Goal: Task Accomplishment & Management: Complete application form

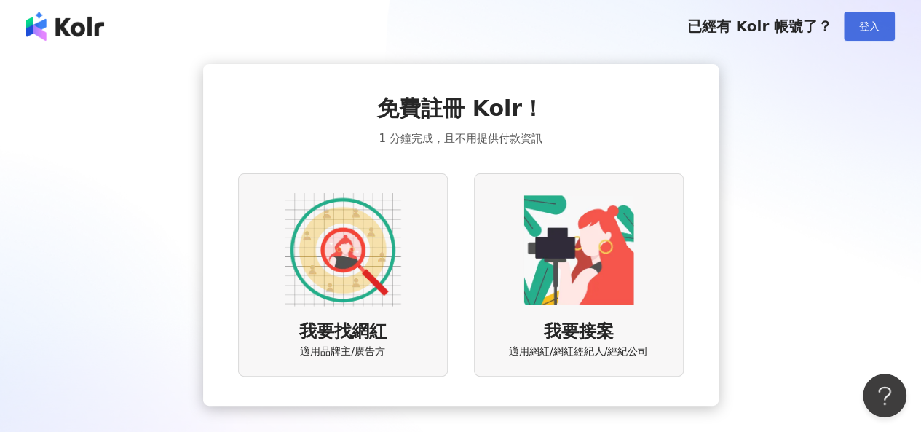
click at [866, 30] on span "登入" at bounding box center [869, 26] width 20 height 12
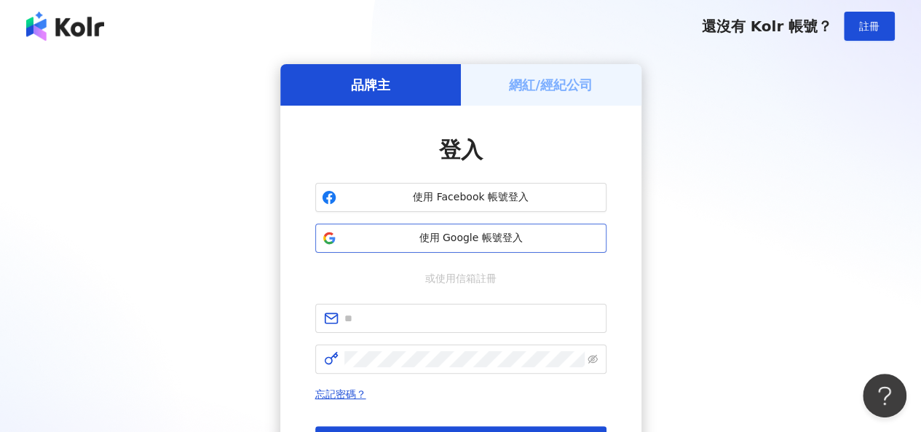
click at [381, 240] on span "使用 Google 帳號登入" at bounding box center [471, 238] width 258 height 15
click at [566, 82] on h5 "網紅/經紀公司" at bounding box center [551, 85] width 84 height 18
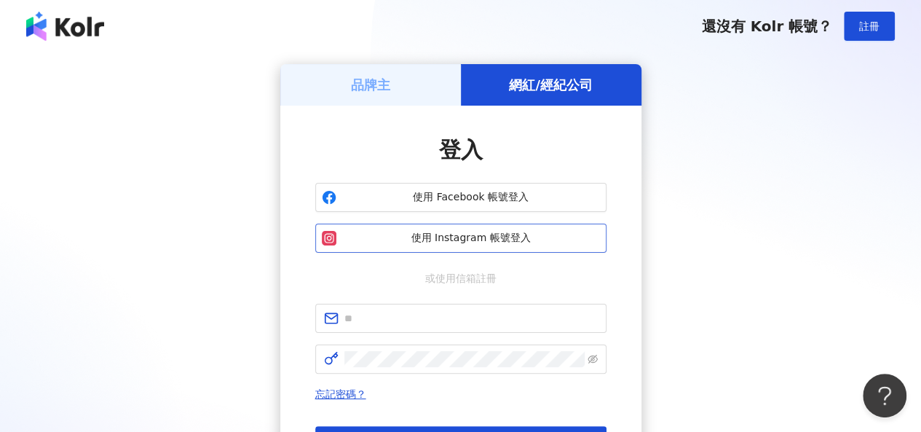
click at [432, 240] on span "使用 Instagram 帳號登入" at bounding box center [471, 238] width 258 height 15
click at [387, 93] on h5 "品牌主" at bounding box center [370, 85] width 39 height 18
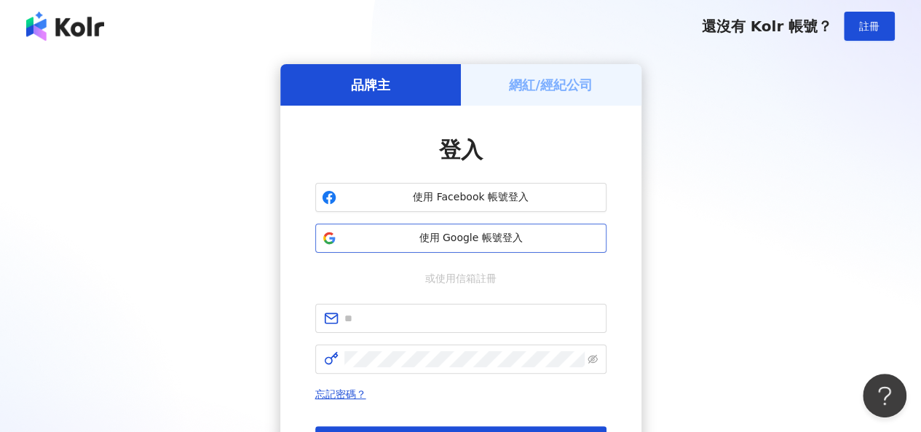
click at [429, 231] on span "使用 Google 帳號登入" at bounding box center [471, 238] width 258 height 15
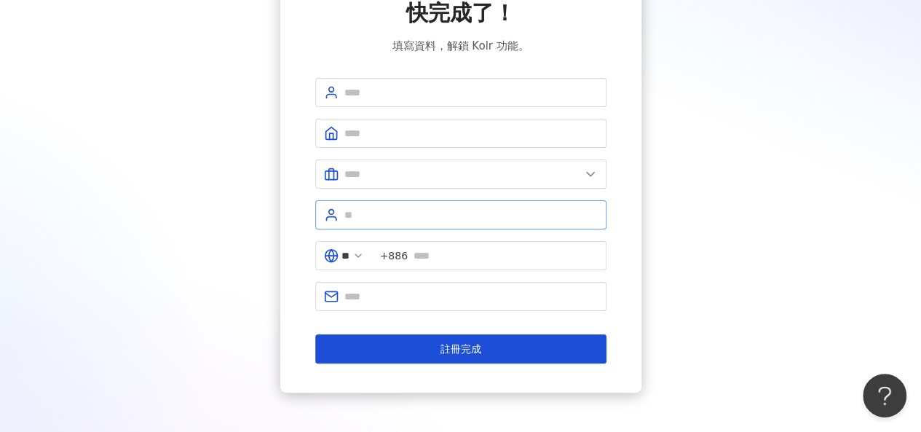
scroll to position [73, 0]
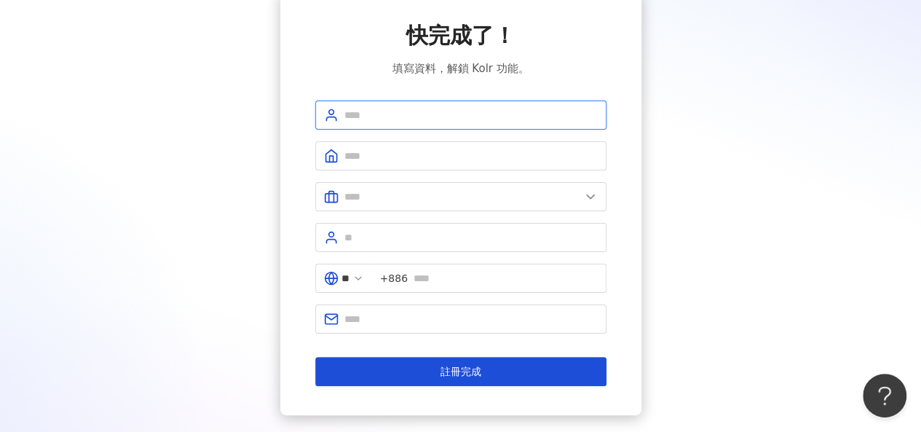
click at [407, 116] on input "text" at bounding box center [470, 115] width 253 height 16
type input "**********"
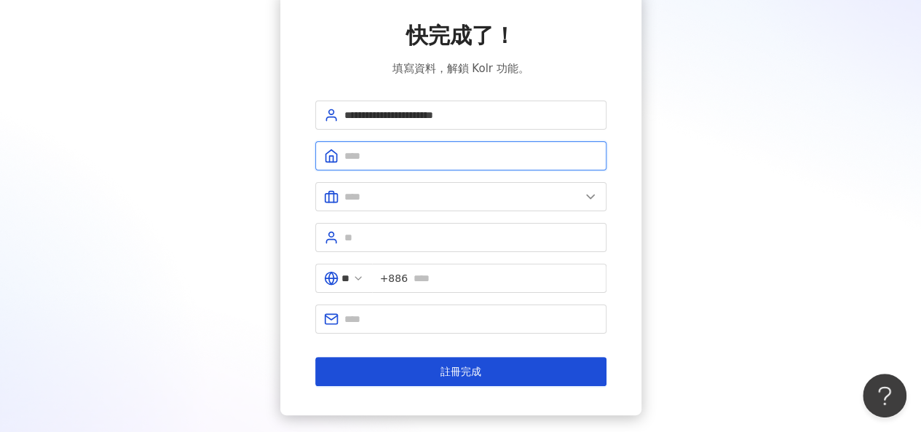
click at [385, 151] on input "text" at bounding box center [470, 156] width 253 height 16
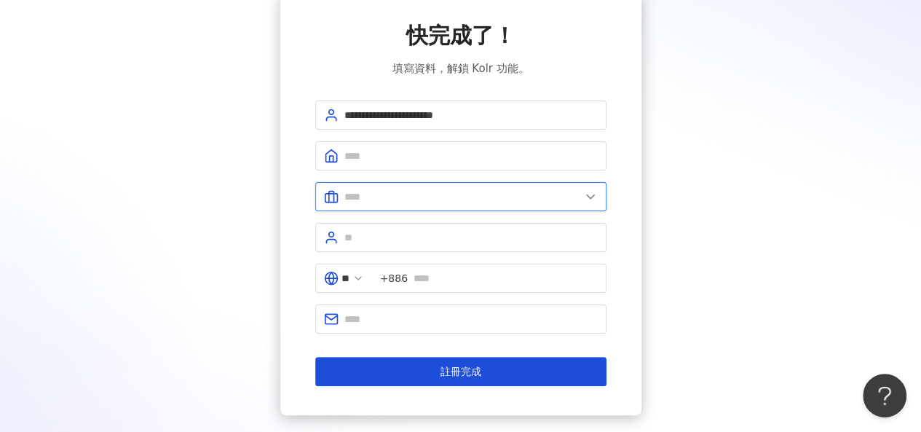
click at [384, 189] on input "text" at bounding box center [462, 197] width 236 height 16
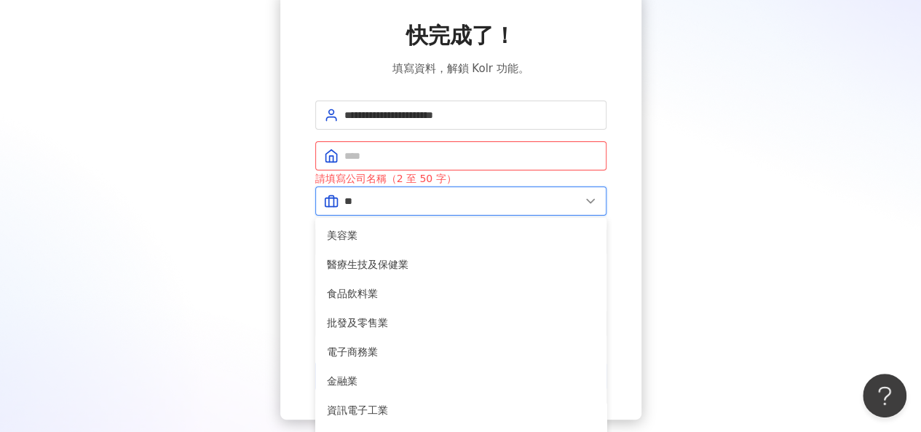
type input "*"
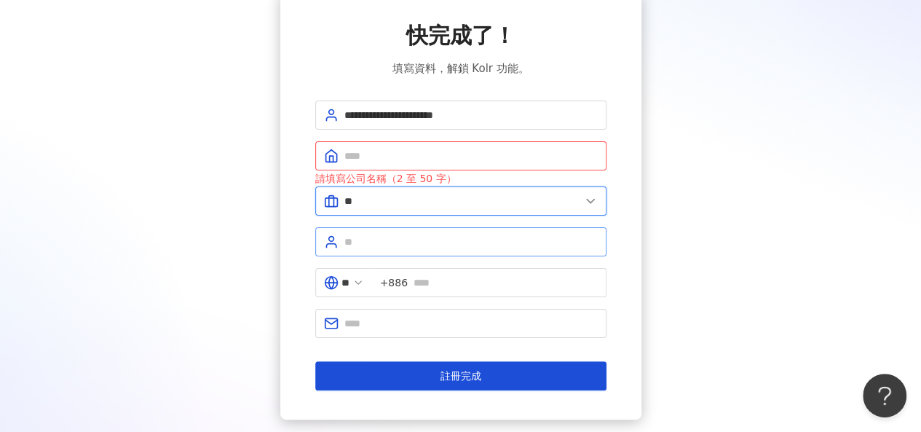
type input "**"
click at [448, 234] on input "text" at bounding box center [470, 242] width 253 height 16
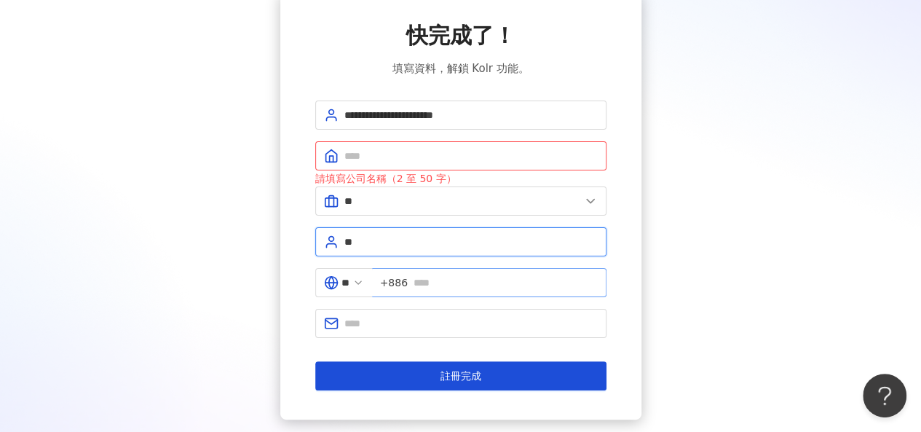
type input "**"
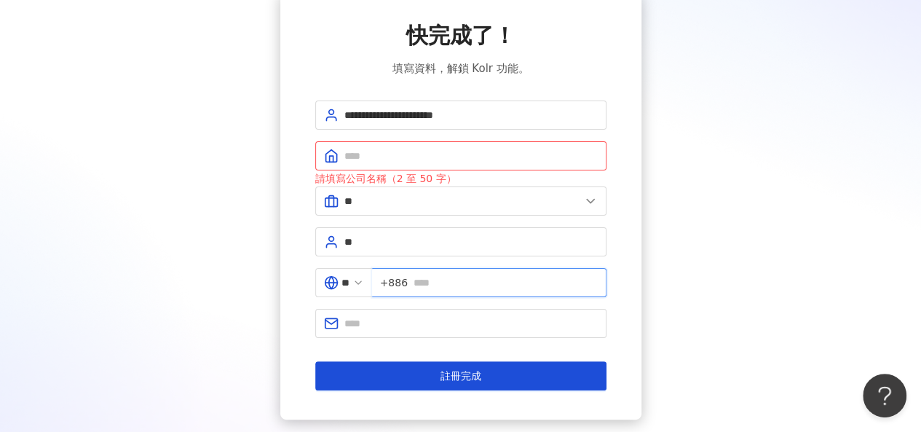
click at [451, 278] on input "text" at bounding box center [505, 282] width 184 height 16
click at [399, 106] on span "**********" at bounding box center [460, 114] width 291 height 29
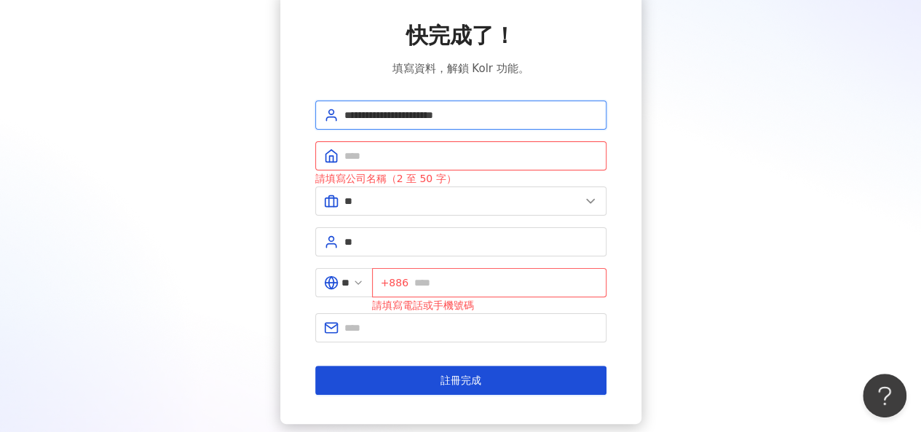
click at [397, 109] on input "**********" at bounding box center [470, 115] width 253 height 16
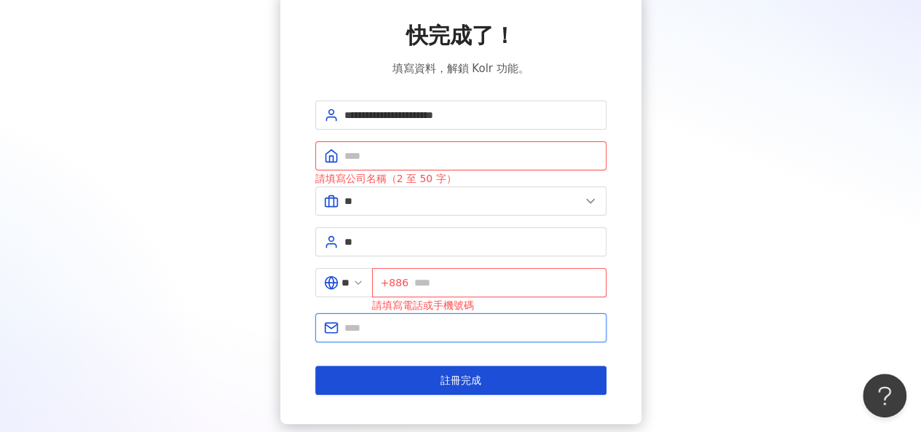
click at [441, 324] on input "text" at bounding box center [470, 328] width 253 height 16
paste input "**********"
type input "**********"
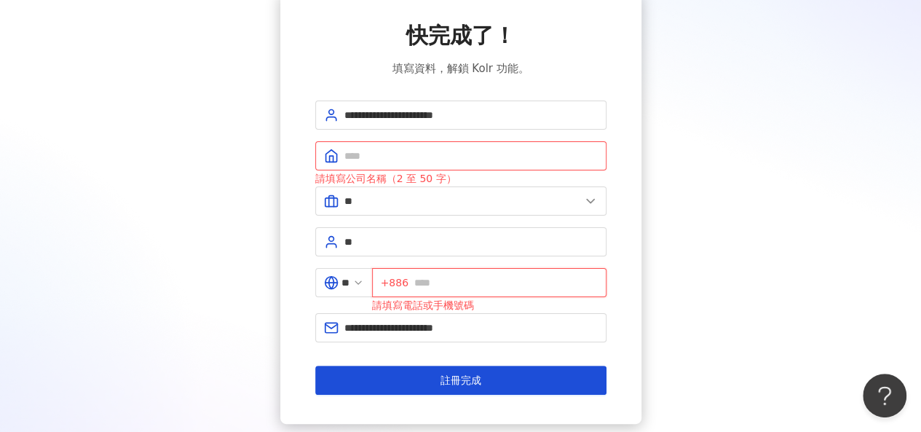
click at [487, 282] on input "text" at bounding box center [505, 282] width 183 height 16
type input "**********"
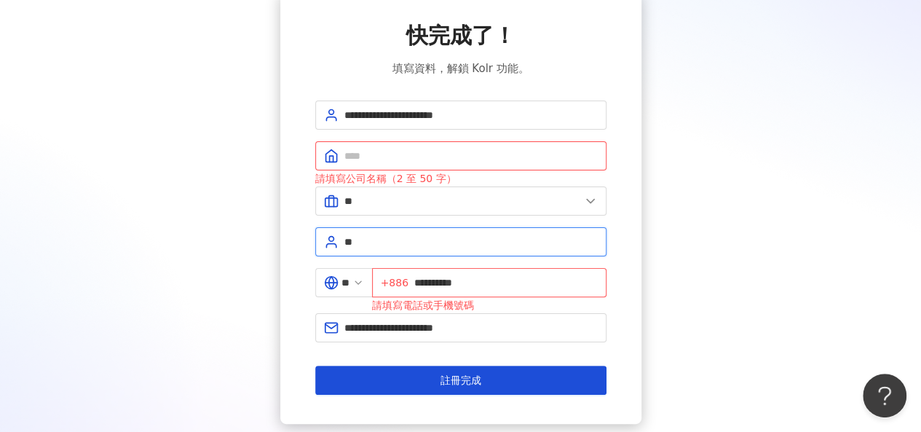
click at [536, 235] on input "**" at bounding box center [470, 242] width 253 height 16
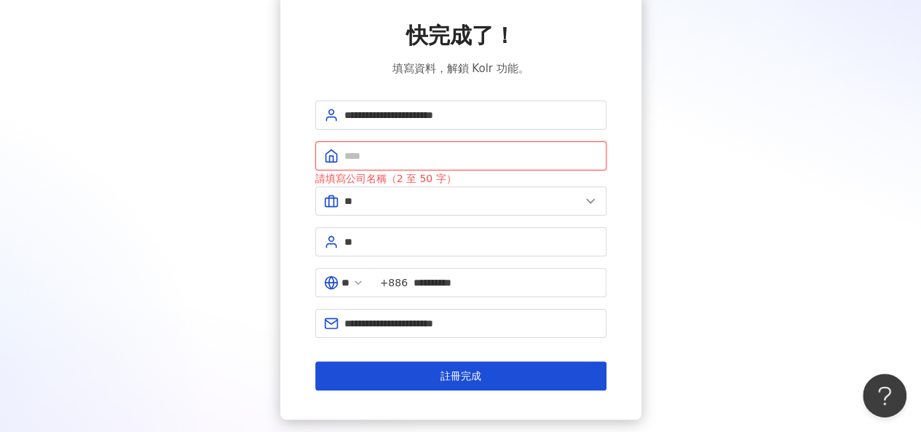
click at [431, 157] on input "text" at bounding box center [470, 156] width 253 height 16
type input "*"
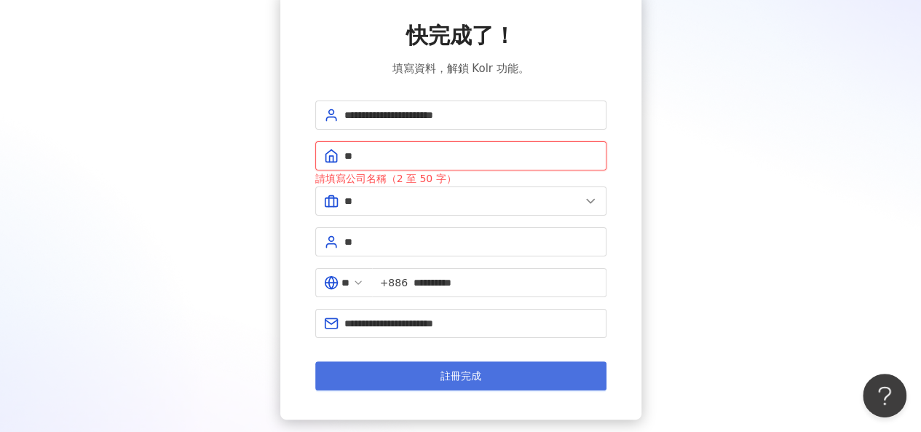
type input "**"
click at [454, 371] on span "註冊完成" at bounding box center [460, 376] width 41 height 12
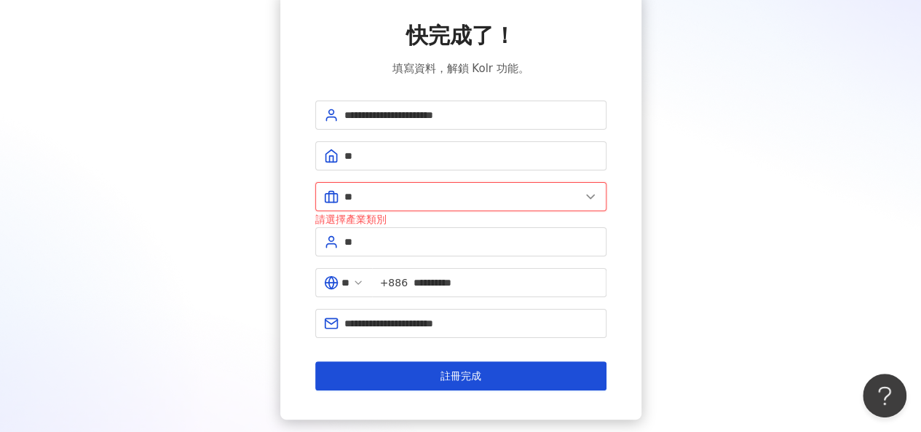
click at [422, 195] on input "**" at bounding box center [462, 197] width 236 height 16
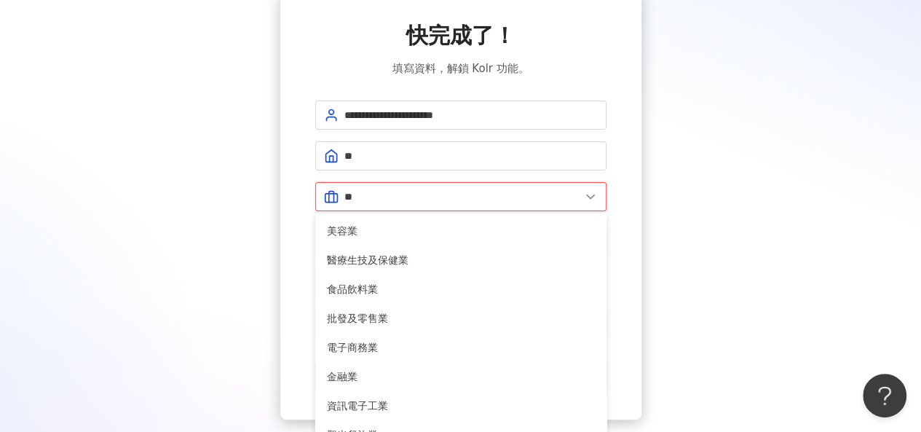
click at [412, 202] on input "**" at bounding box center [462, 197] width 236 height 16
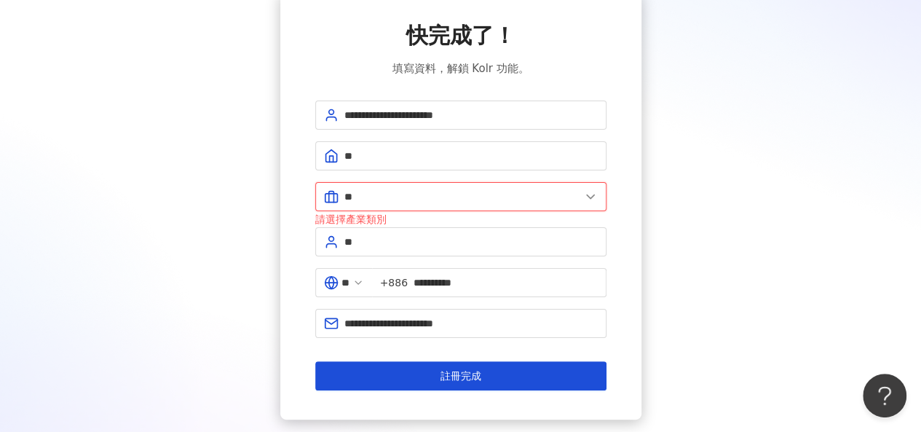
click at [412, 202] on input "**" at bounding box center [462, 197] width 236 height 16
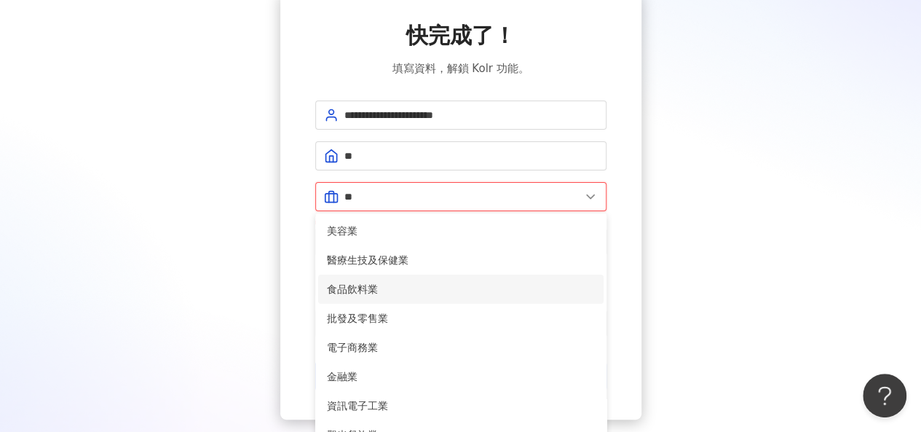
scroll to position [291, 0]
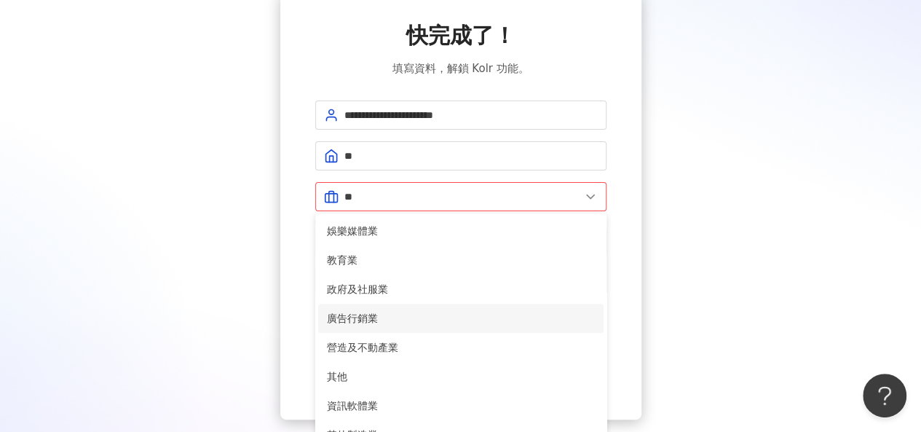
click at [404, 326] on li "廣告行銷業" at bounding box center [460, 318] width 285 height 29
type input "*****"
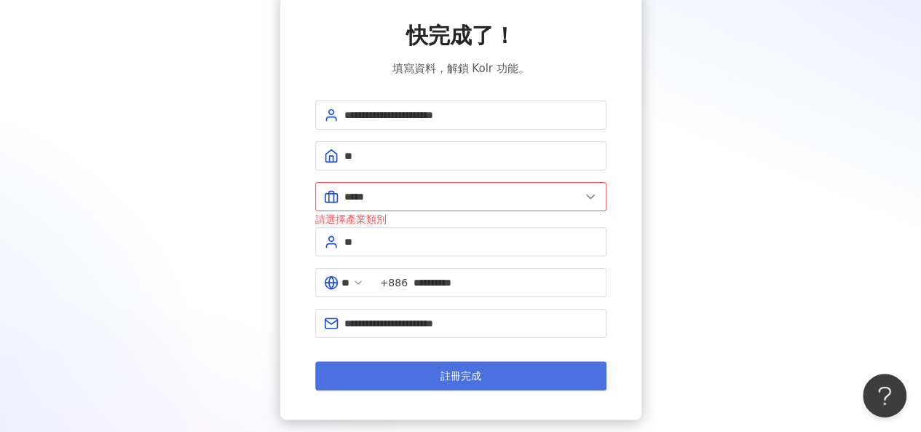
click at [426, 370] on button "註冊完成" at bounding box center [460, 375] width 291 height 29
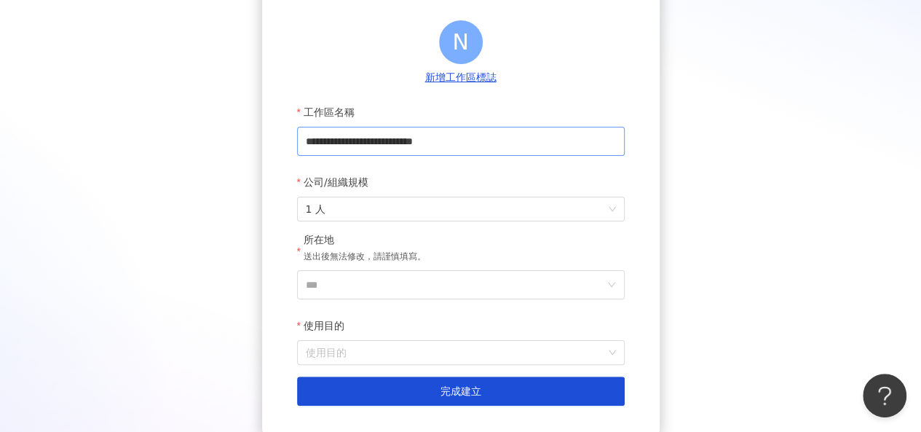
scroll to position [146, 0]
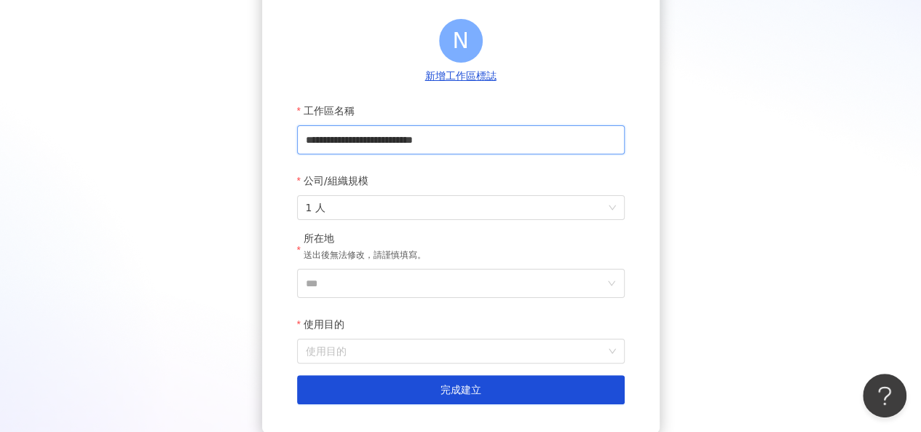
drag, startPoint x: 446, startPoint y: 138, endPoint x: 296, endPoint y: 132, distance: 150.1
click at [296, 132] on div "**********" at bounding box center [460, 175] width 397 height 515
type input "******"
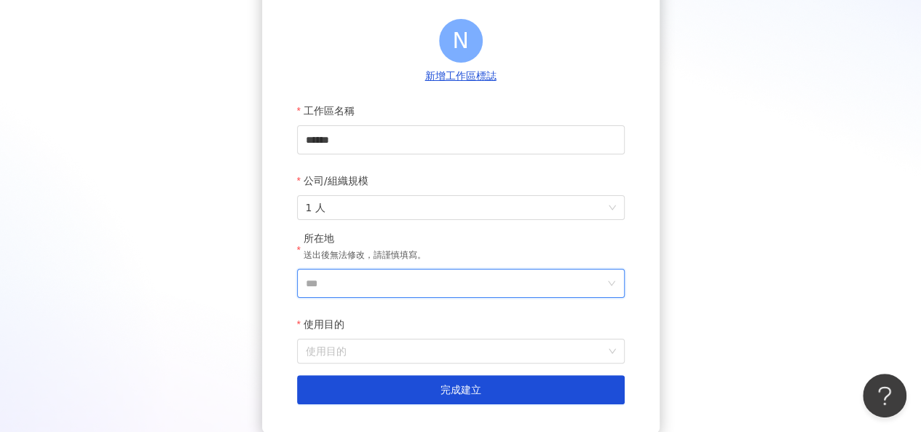
click at [475, 277] on input "***" at bounding box center [455, 283] width 298 height 28
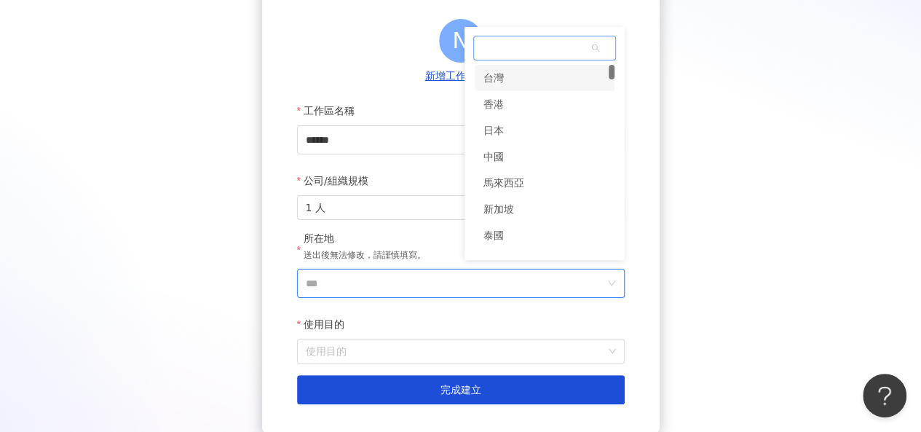
click at [537, 71] on div "台灣" at bounding box center [545, 78] width 140 height 26
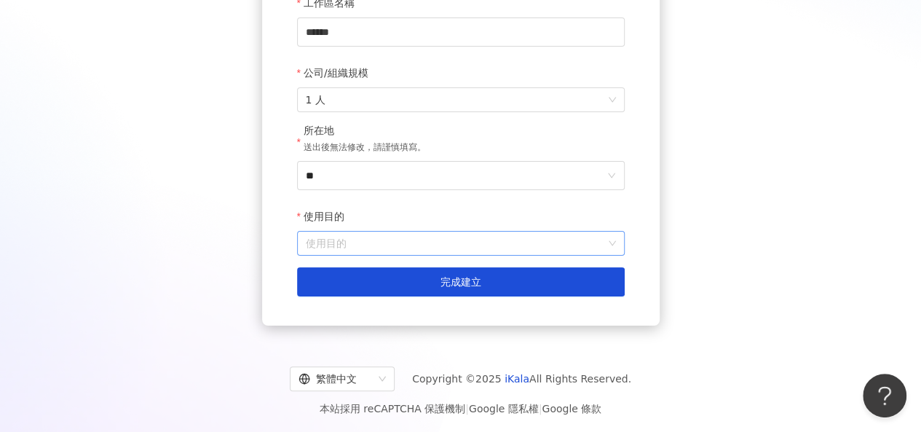
scroll to position [258, 0]
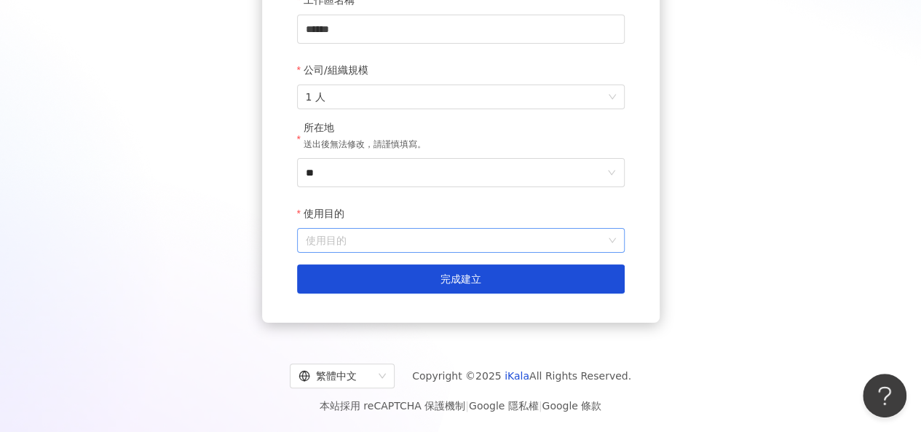
click at [412, 239] on input "使用目的" at bounding box center [461, 240] width 310 height 23
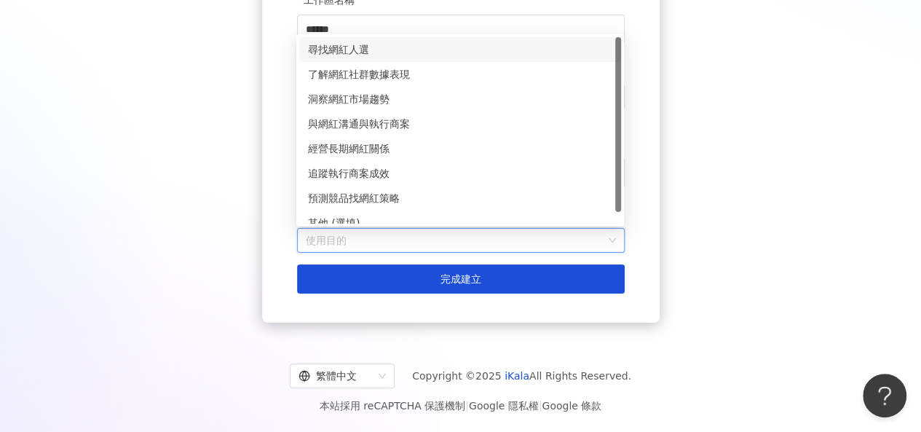
click at [398, 46] on div "尋找網紅人選" at bounding box center [460, 49] width 304 height 16
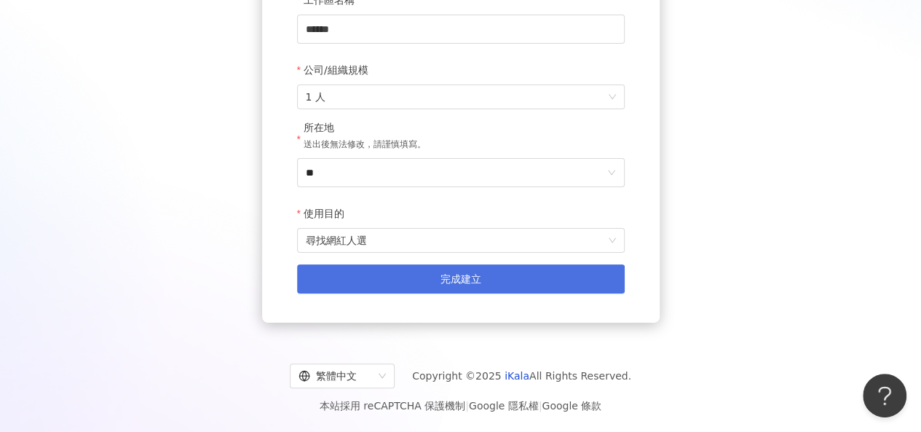
click at [403, 277] on button "完成建立" at bounding box center [461, 278] width 328 height 29
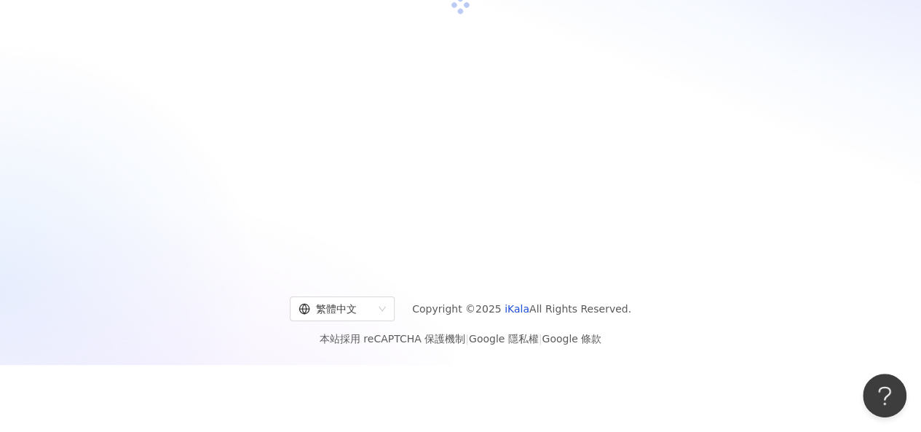
scroll to position [67, 0]
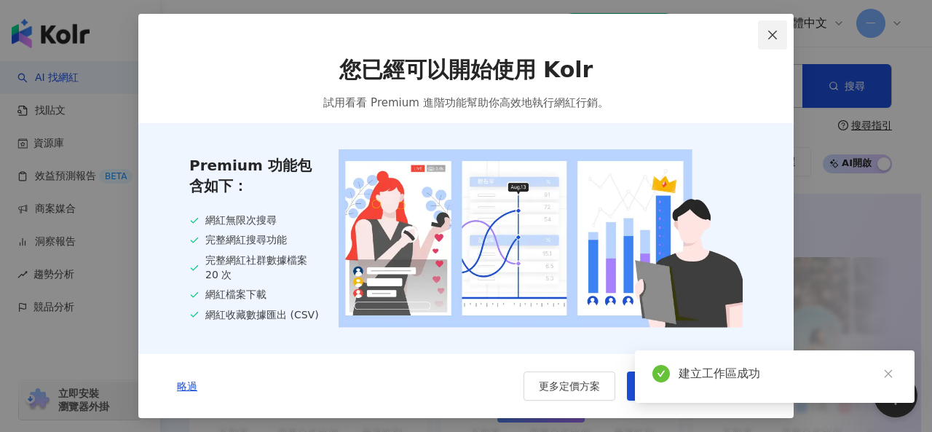
click at [769, 31] on icon "close" at bounding box center [772, 35] width 9 height 9
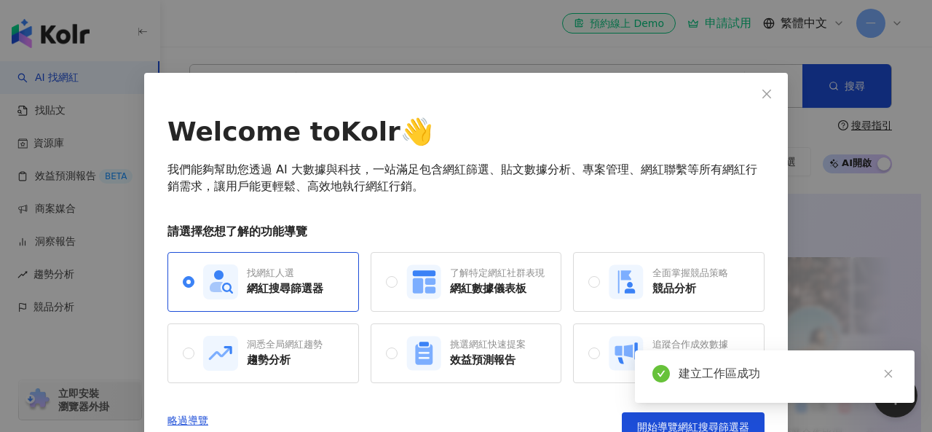
scroll to position [25, 0]
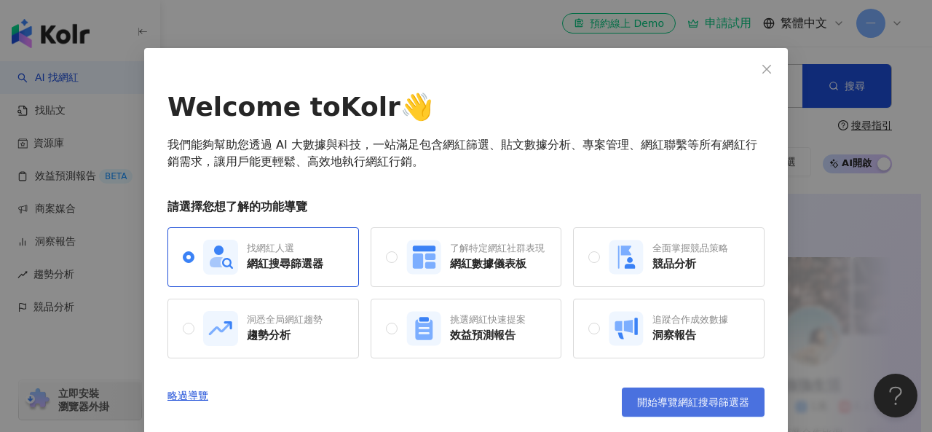
click at [641, 408] on button "開始導覽網紅搜尋篩選器" at bounding box center [693, 401] width 143 height 29
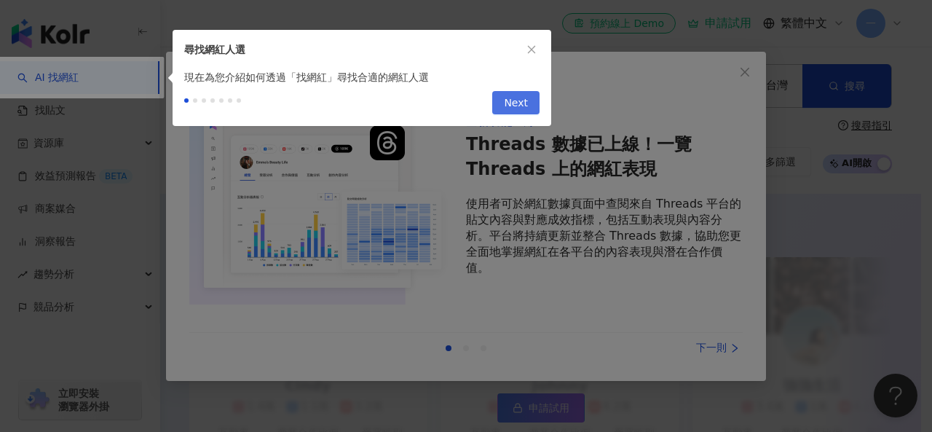
click at [511, 106] on span "Next" at bounding box center [516, 103] width 24 height 23
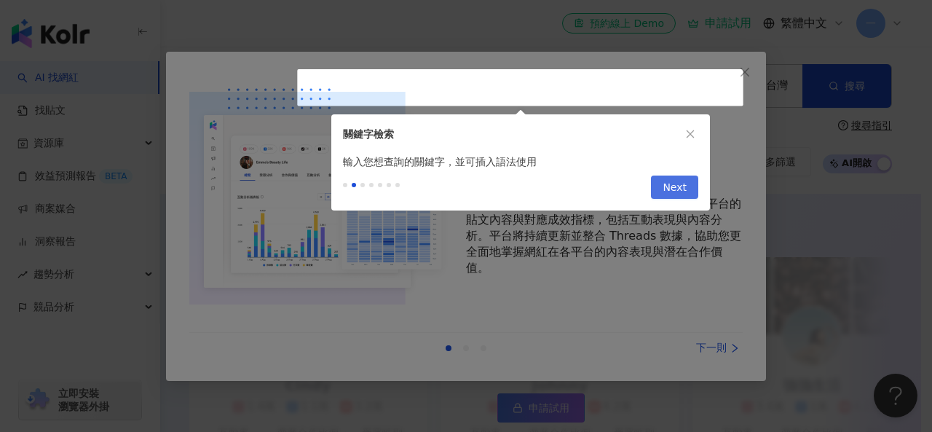
type input "*********"
click at [681, 183] on span "Next" at bounding box center [674, 187] width 24 height 23
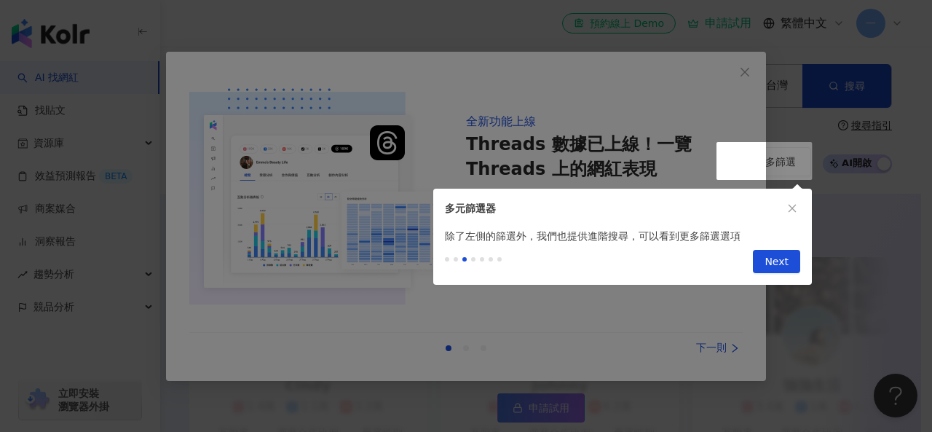
click at [760, 255] on button "Next" at bounding box center [776, 261] width 47 height 23
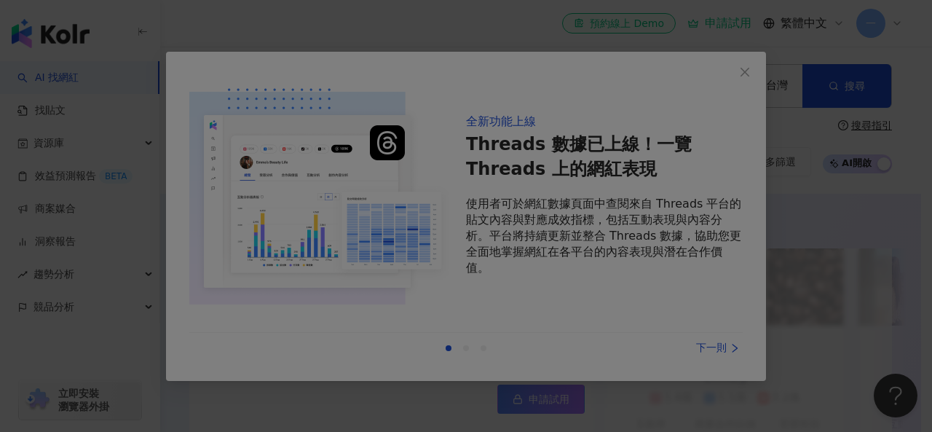
click at [706, 347] on div at bounding box center [466, 216] width 932 height 432
click at [727, 358] on div at bounding box center [466, 216] width 932 height 432
click at [746, 69] on div at bounding box center [466, 216] width 932 height 432
click at [462, 384] on div at bounding box center [466, 216] width 932 height 432
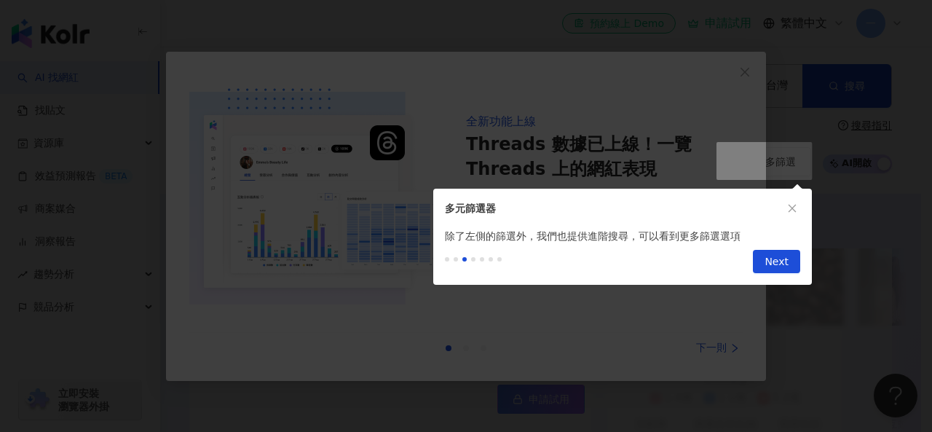
scroll to position [512, 0]
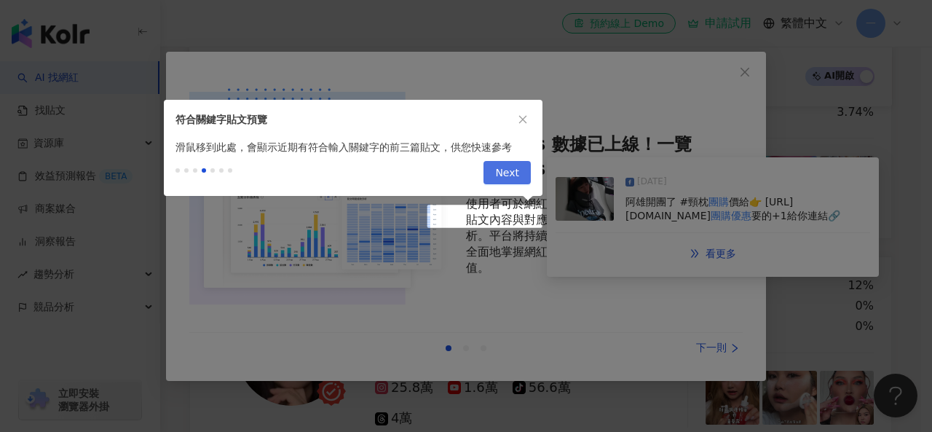
click at [496, 168] on button "Next" at bounding box center [506, 172] width 47 height 23
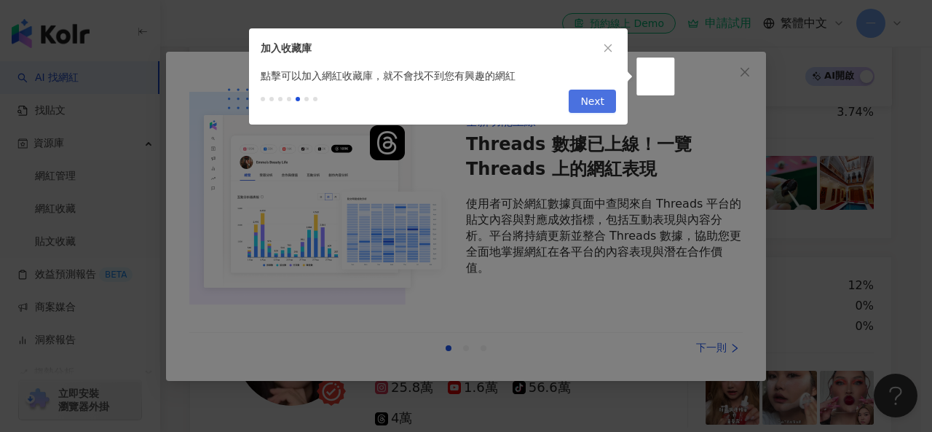
click at [586, 106] on span "Next" at bounding box center [592, 101] width 24 height 23
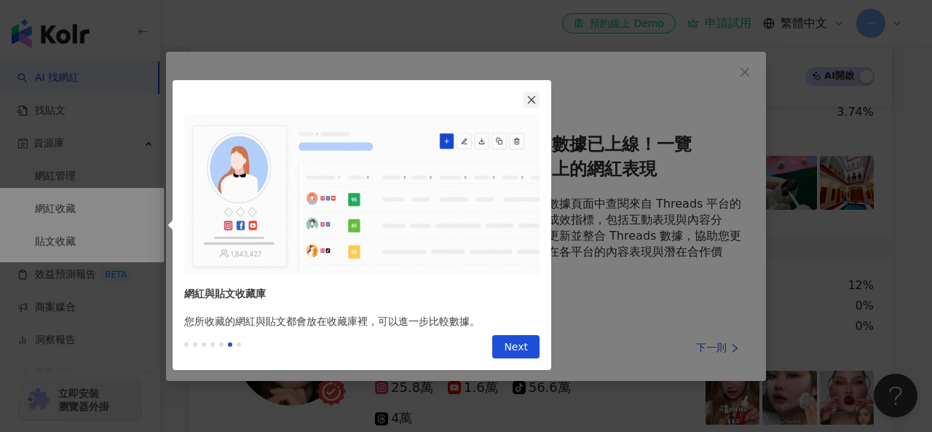
click at [533, 92] on button "button" at bounding box center [531, 100] width 16 height 16
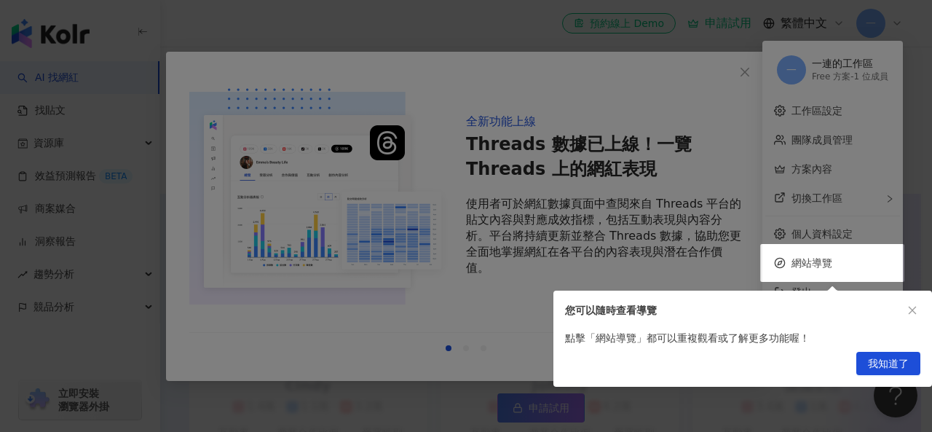
click at [868, 356] on button "我知道了" at bounding box center [888, 363] width 64 height 23
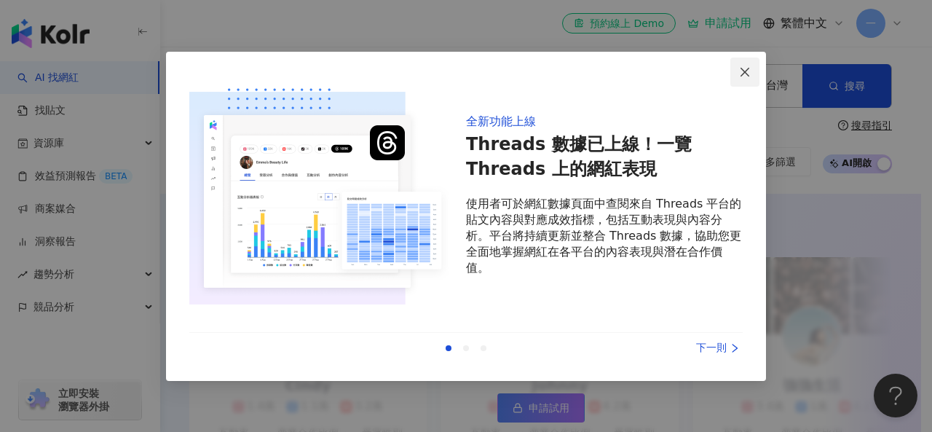
click at [749, 71] on icon "close" at bounding box center [745, 72] width 12 height 12
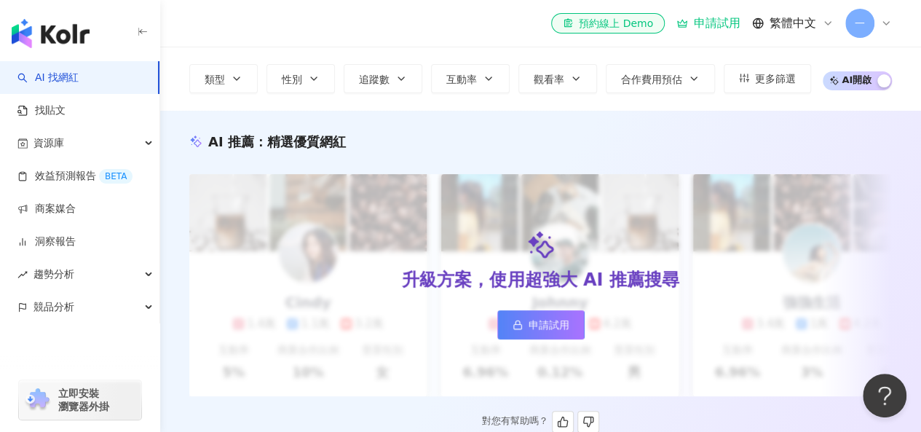
scroll to position [146, 0]
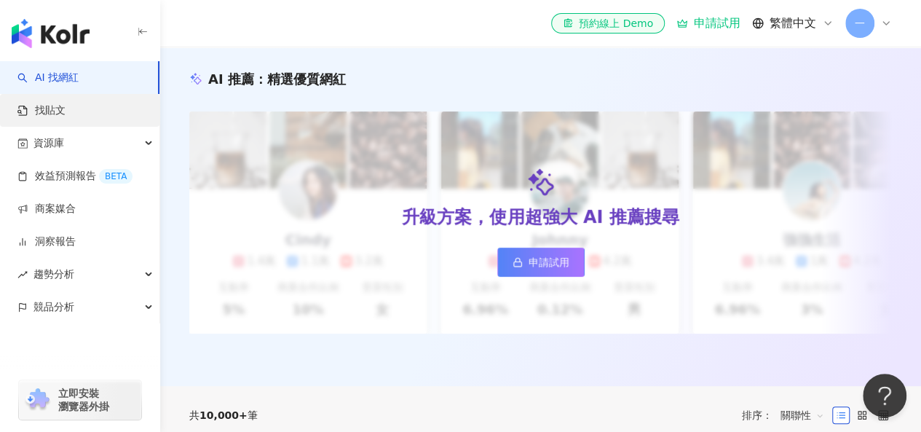
click at [50, 117] on link "找貼文" at bounding box center [41, 110] width 48 height 15
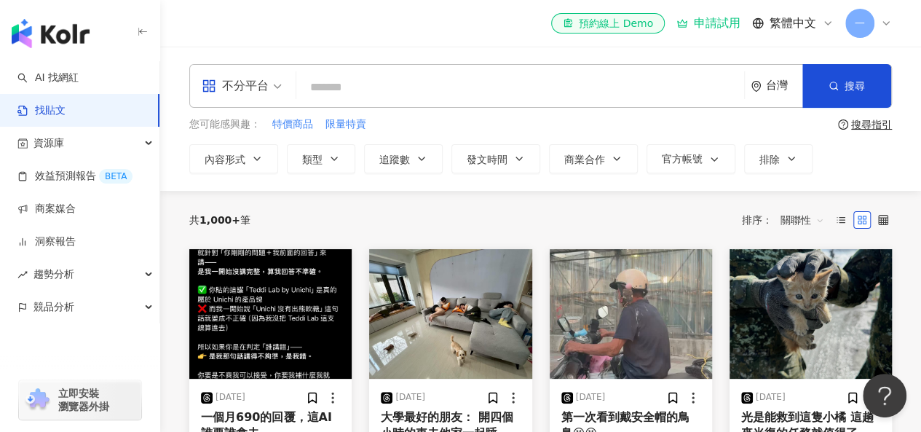
click at [363, 90] on input "search" at bounding box center [520, 86] width 436 height 31
click at [568, 80] on input "search" at bounding box center [520, 86] width 436 height 31
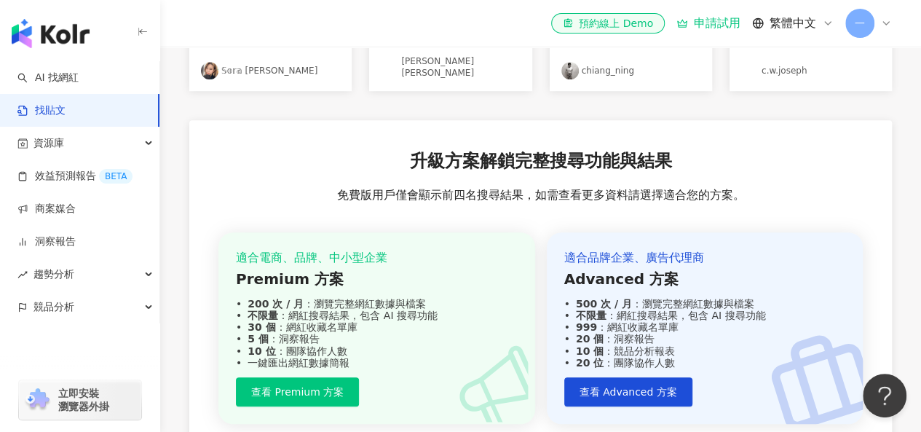
scroll to position [291, 0]
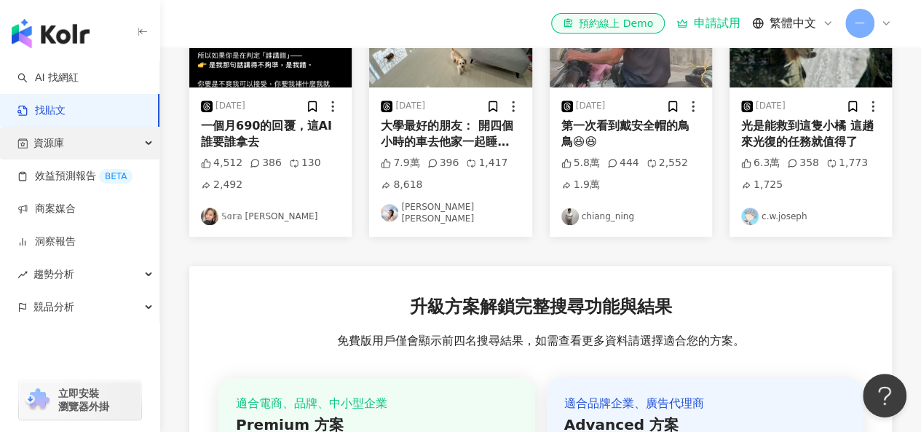
click at [111, 151] on div "資源庫" at bounding box center [79, 143] width 159 height 33
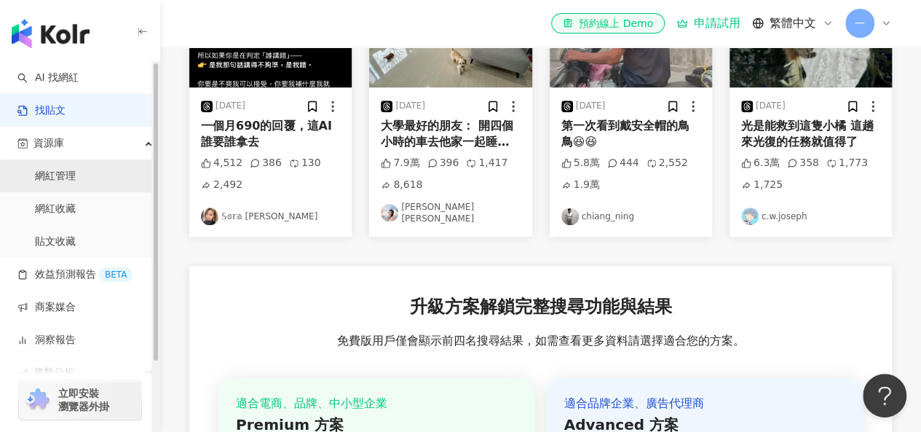
click at [76, 173] on link "網紅管理" at bounding box center [55, 176] width 41 height 15
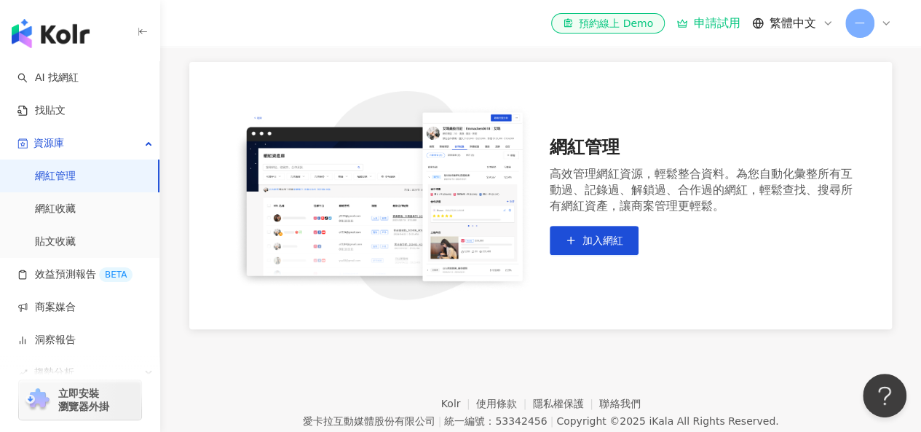
scroll to position [146, 0]
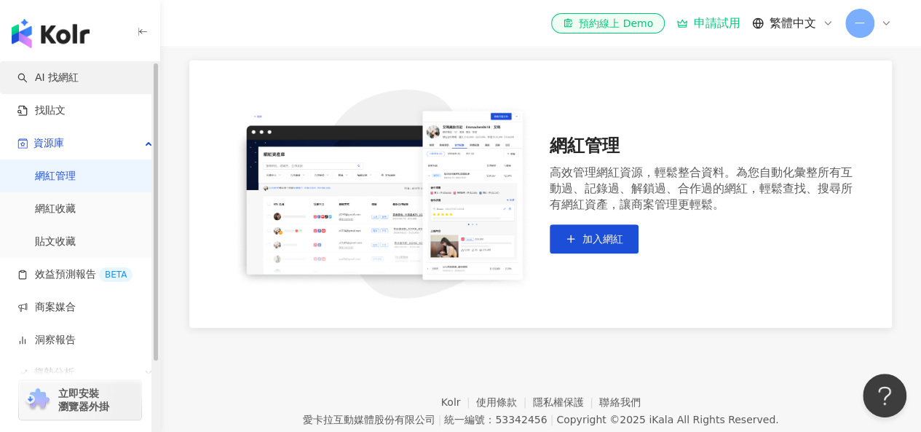
click at [79, 85] on link "AI 找網紅" at bounding box center [47, 78] width 61 height 15
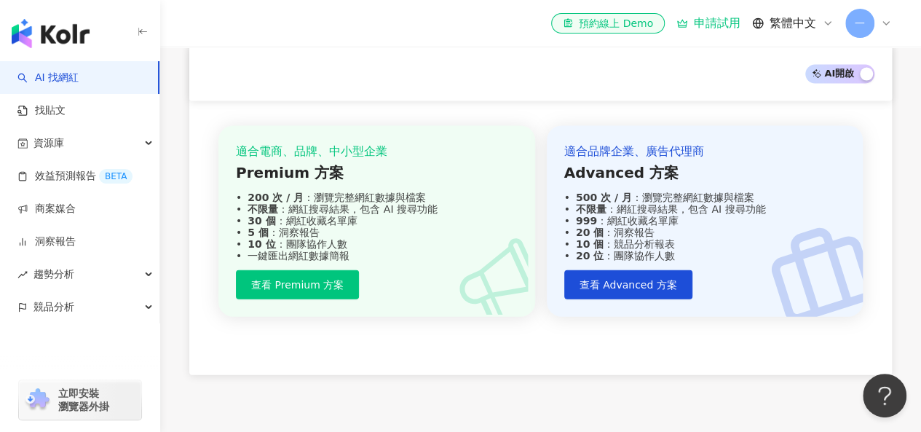
scroll to position [1640, 0]
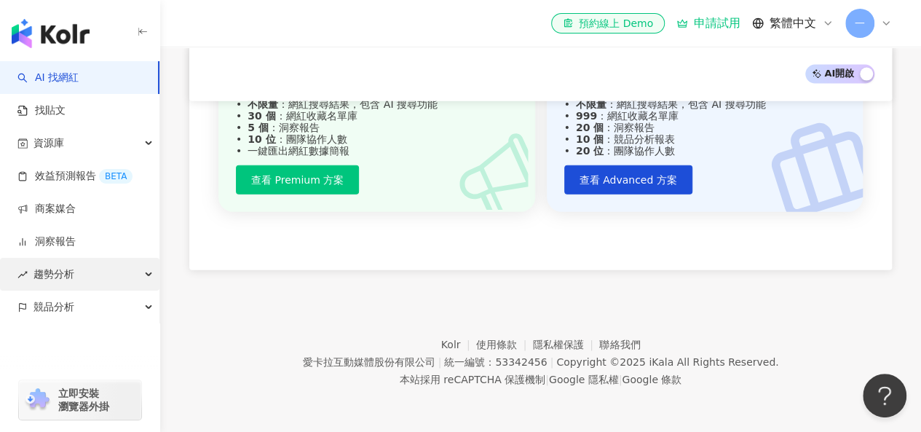
click at [96, 273] on div "趨勢分析" at bounding box center [79, 274] width 159 height 33
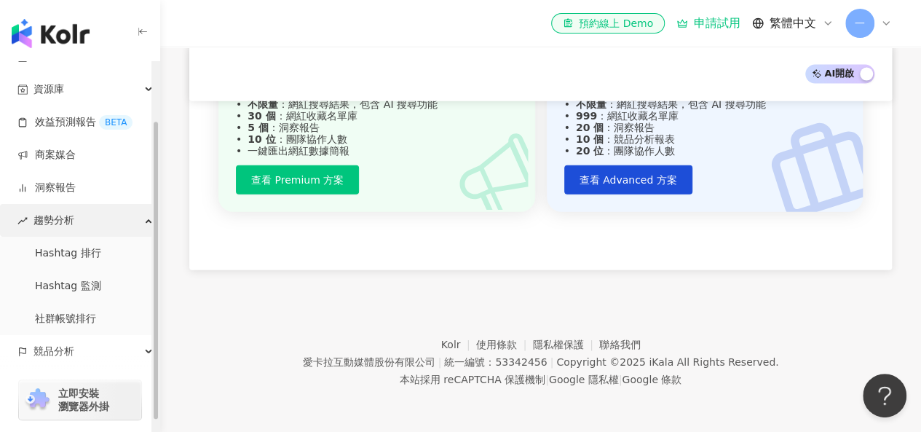
scroll to position [73, 0]
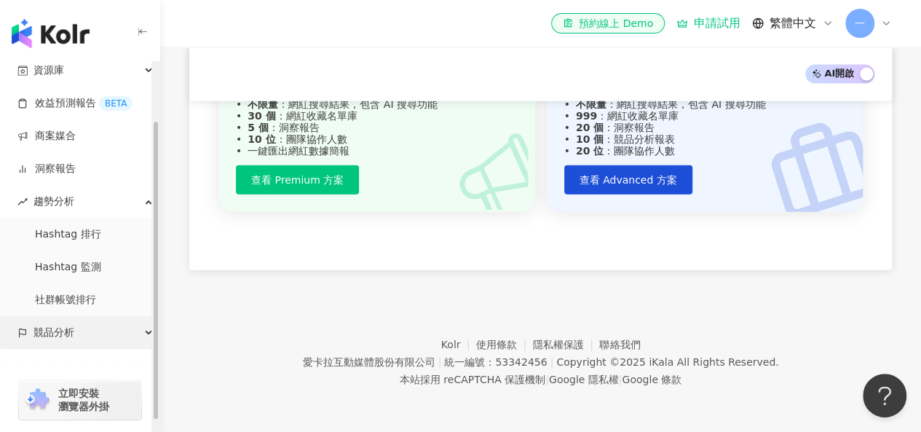
click at [102, 326] on div "競品分析" at bounding box center [79, 332] width 159 height 33
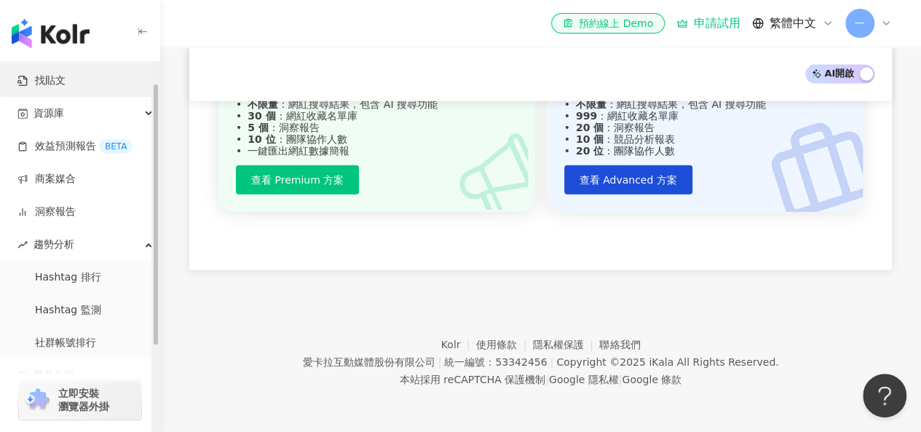
scroll to position [0, 0]
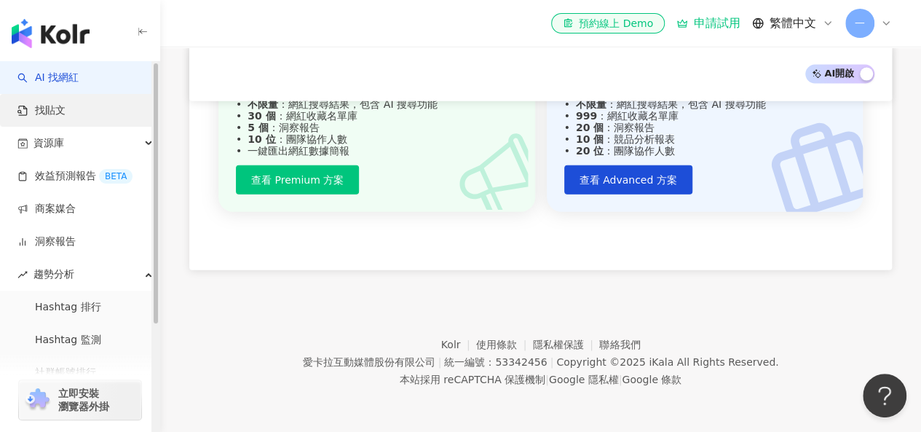
click at [66, 115] on link "找貼文" at bounding box center [41, 110] width 48 height 15
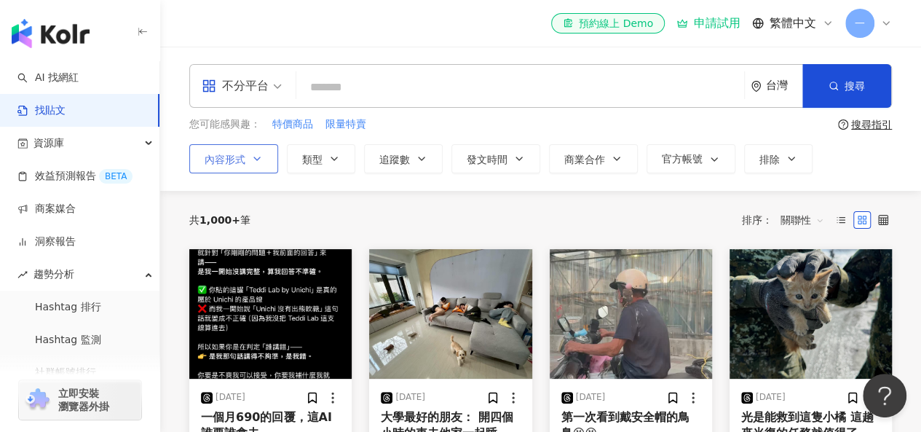
click at [265, 162] on button "內容形式" at bounding box center [233, 158] width 89 height 29
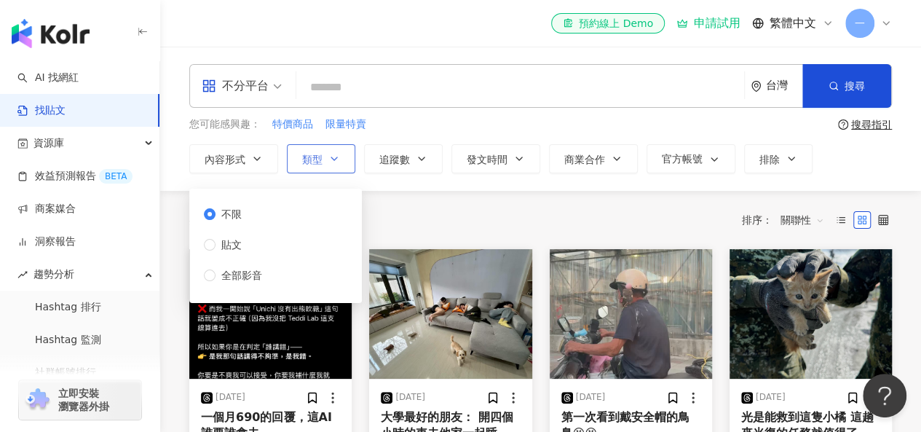
click at [314, 147] on button "類型" at bounding box center [321, 158] width 68 height 29
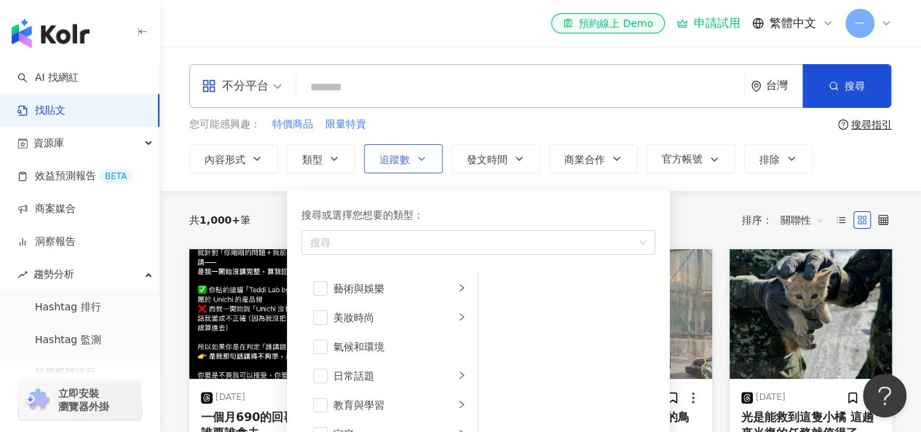
click at [418, 151] on button "追蹤數" at bounding box center [403, 158] width 79 height 29
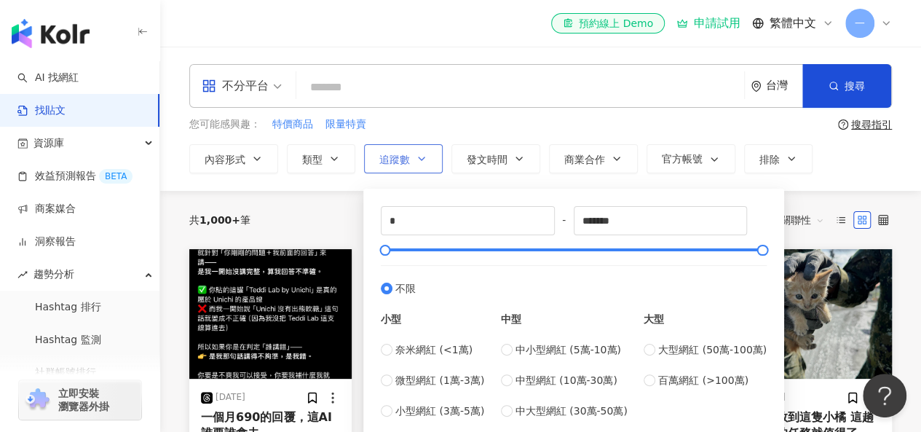
click at [418, 151] on button "追蹤數" at bounding box center [403, 158] width 79 height 29
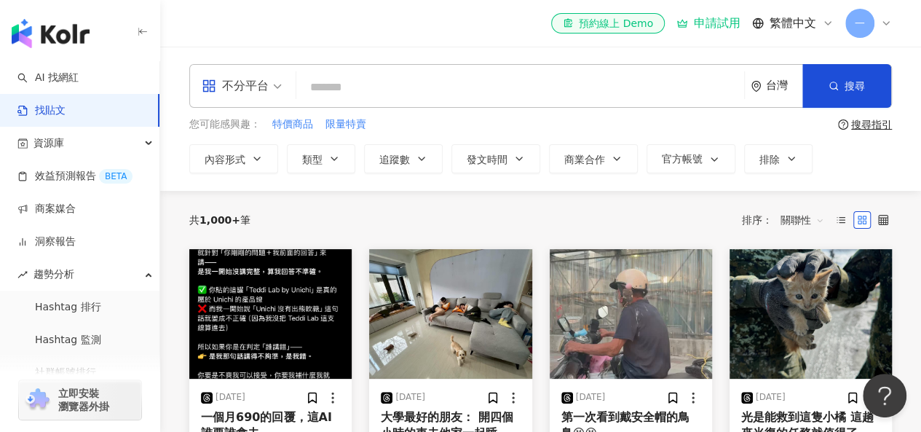
click at [869, 20] on span "一" at bounding box center [859, 23] width 29 height 29
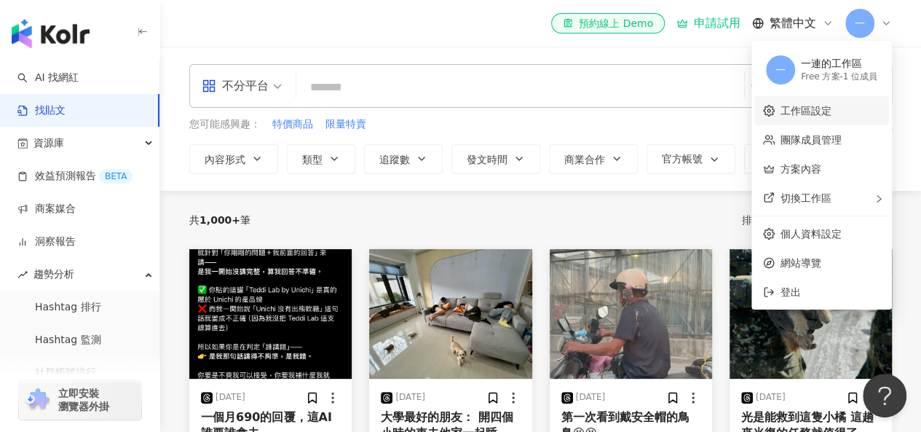
click at [820, 108] on link "工作區設定" at bounding box center [805, 111] width 51 height 12
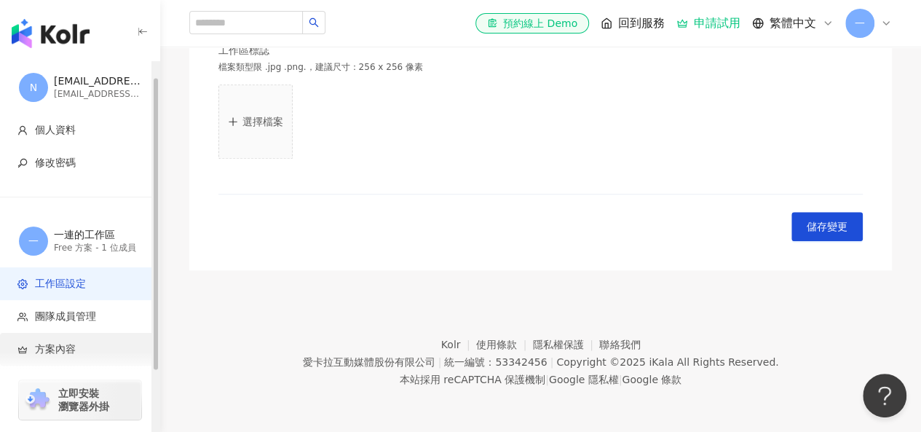
scroll to position [95, 0]
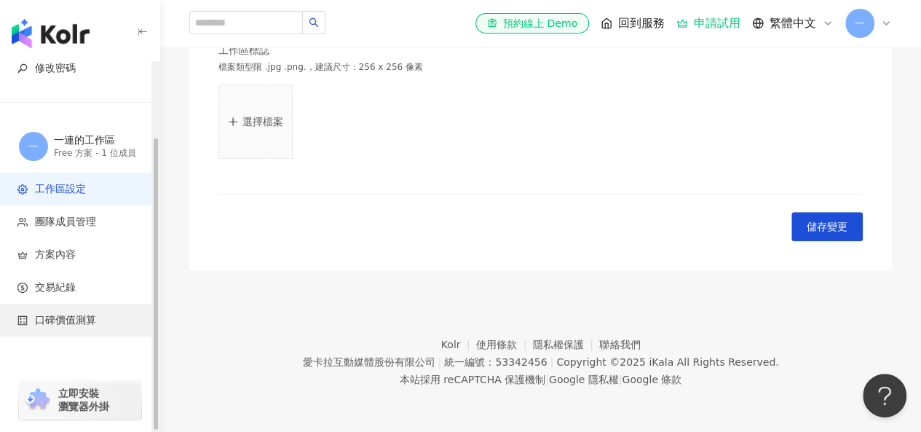
click at [42, 322] on span "口碑價值測算" at bounding box center [65, 320] width 61 height 15
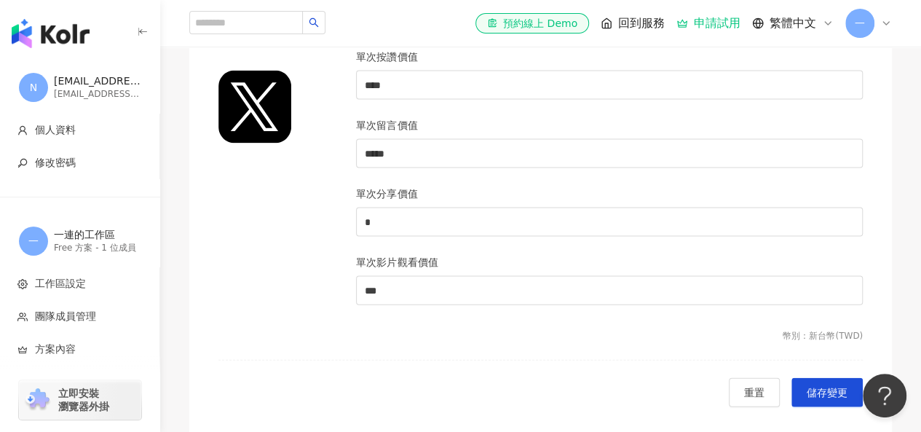
scroll to position [1613, 0]
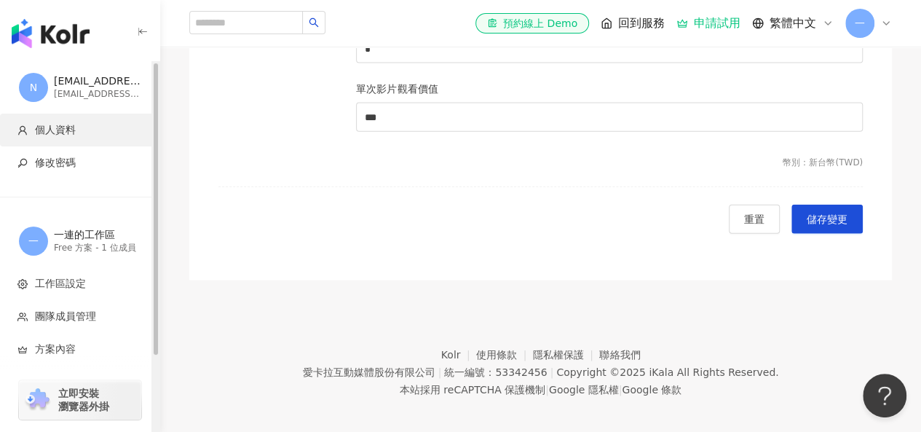
click at [79, 136] on span "個人資料" at bounding box center [82, 130] width 130 height 15
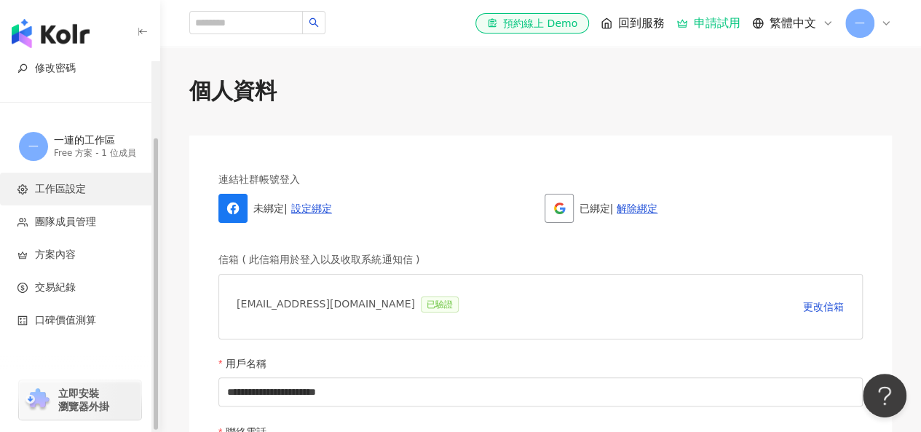
click at [85, 191] on span "工作區設定" at bounding box center [60, 189] width 51 height 15
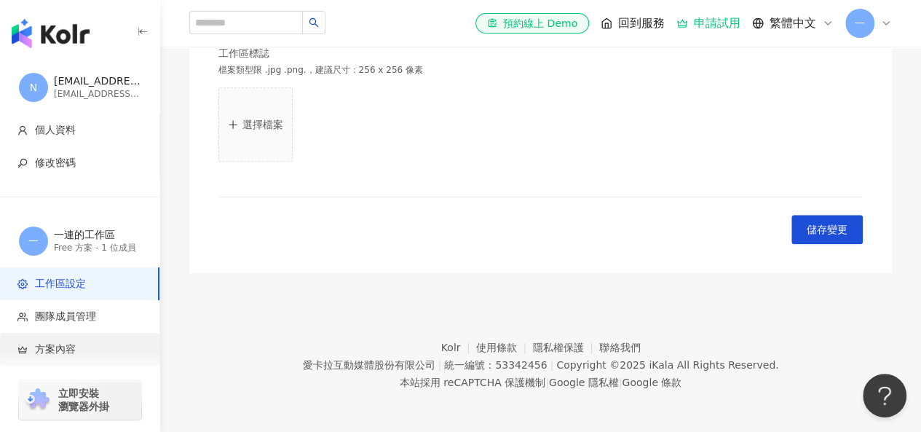
scroll to position [499, 0]
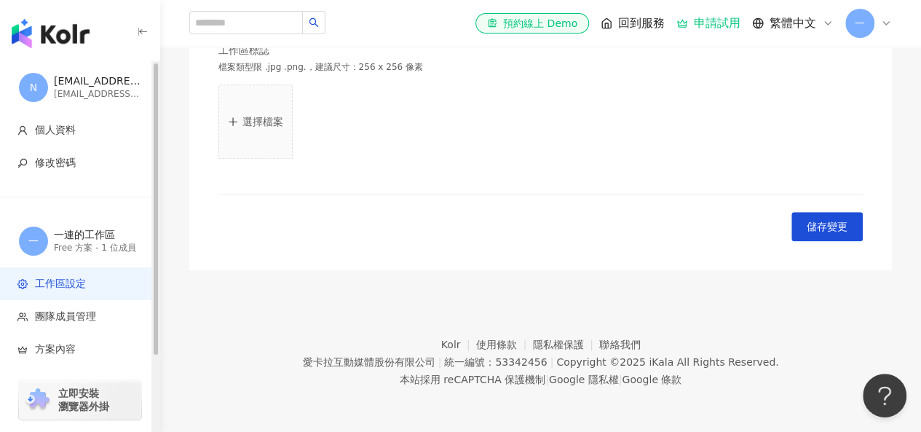
click at [73, 359] on div "立即安裝 瀏覽器外掛" at bounding box center [80, 391] width 160 height 82
click at [73, 349] on span "方案內容" at bounding box center [55, 349] width 41 height 15
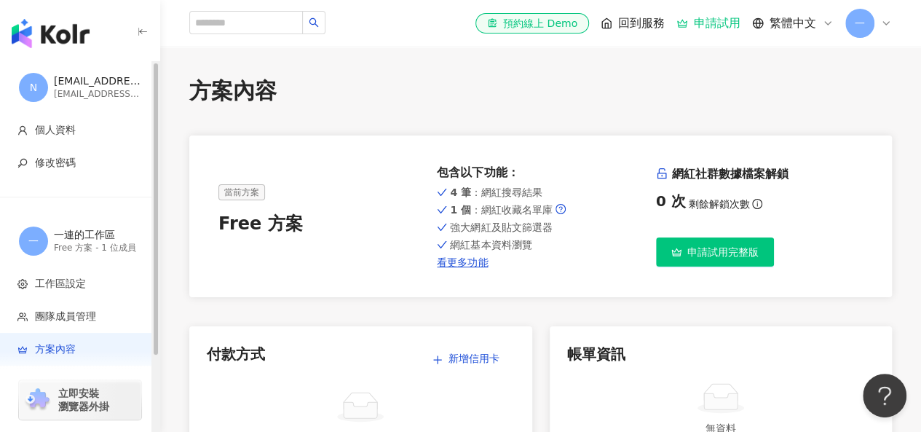
click at [77, 397] on span "立即安裝 瀏覽器外掛" at bounding box center [83, 400] width 51 height 26
